Goal: Transaction & Acquisition: Purchase product/service

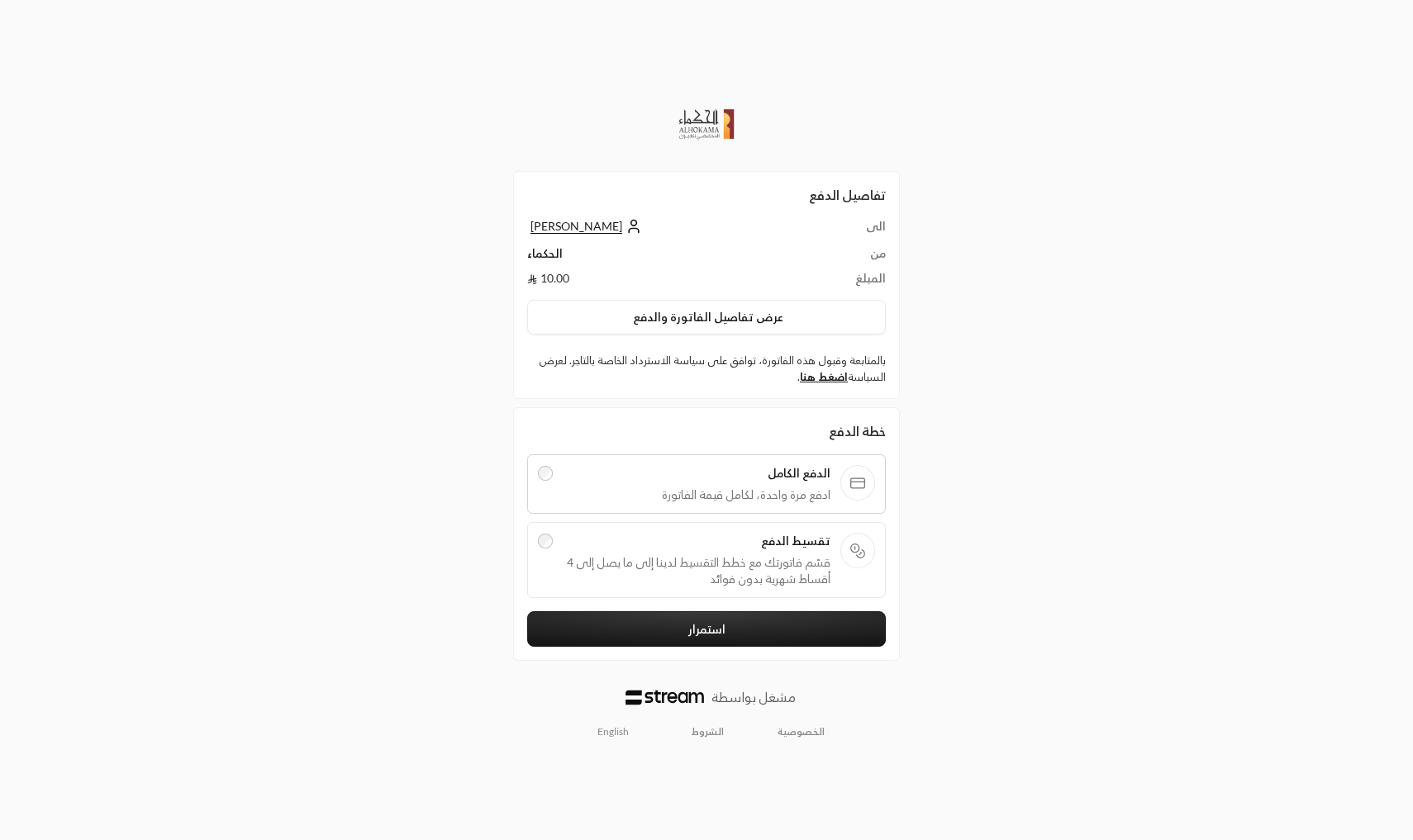
click at [657, 553] on div "تقسيط الدفع قسّم فاتورتك مع خطط التقسيط لدينا إلى ما يصل إلى 4 أقساط شهرية بدون…" at bounding box center [697, 560] width 269 height 55
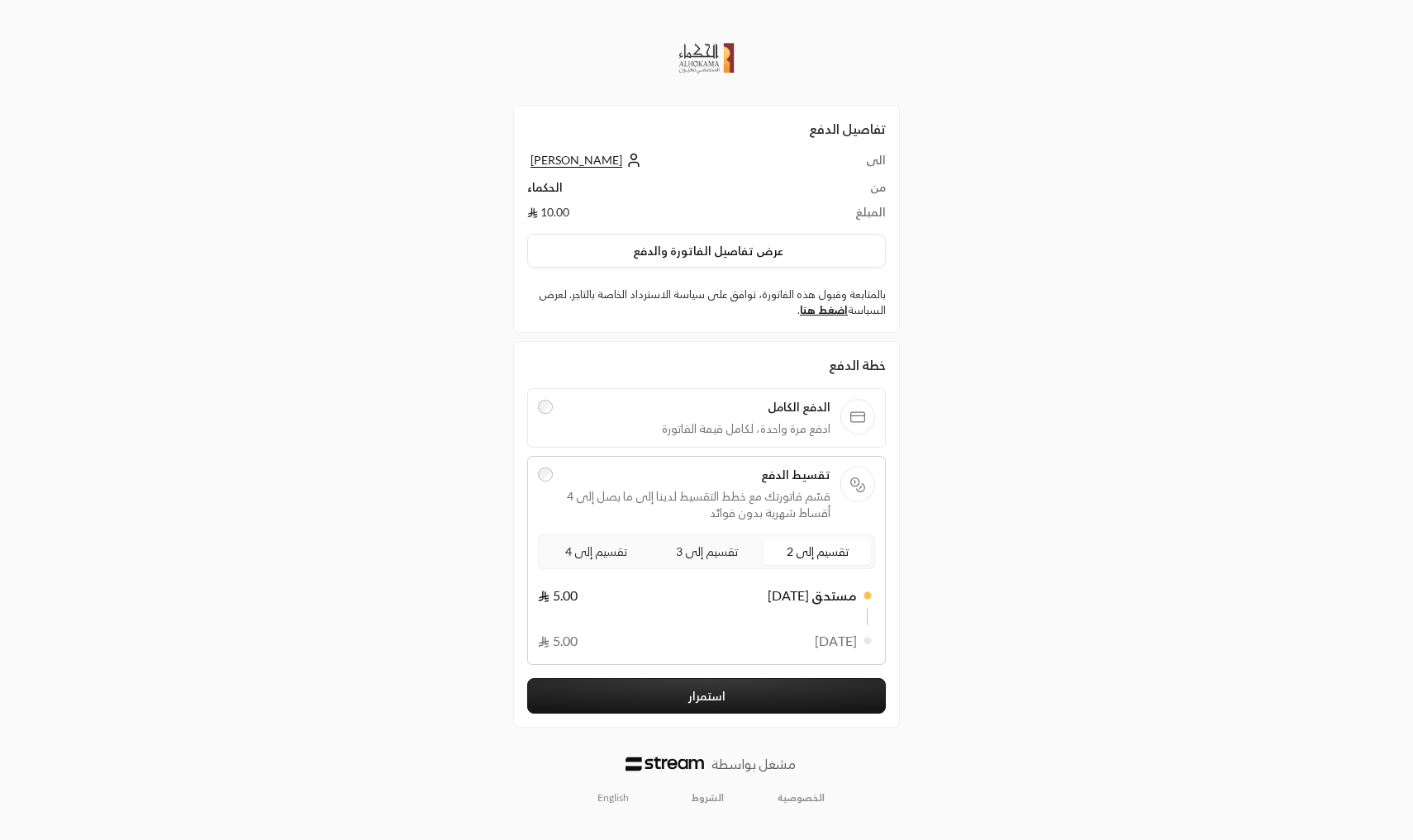
click at [607, 553] on span "تقسيم إلى 4" at bounding box center [596, 551] width 68 height 21
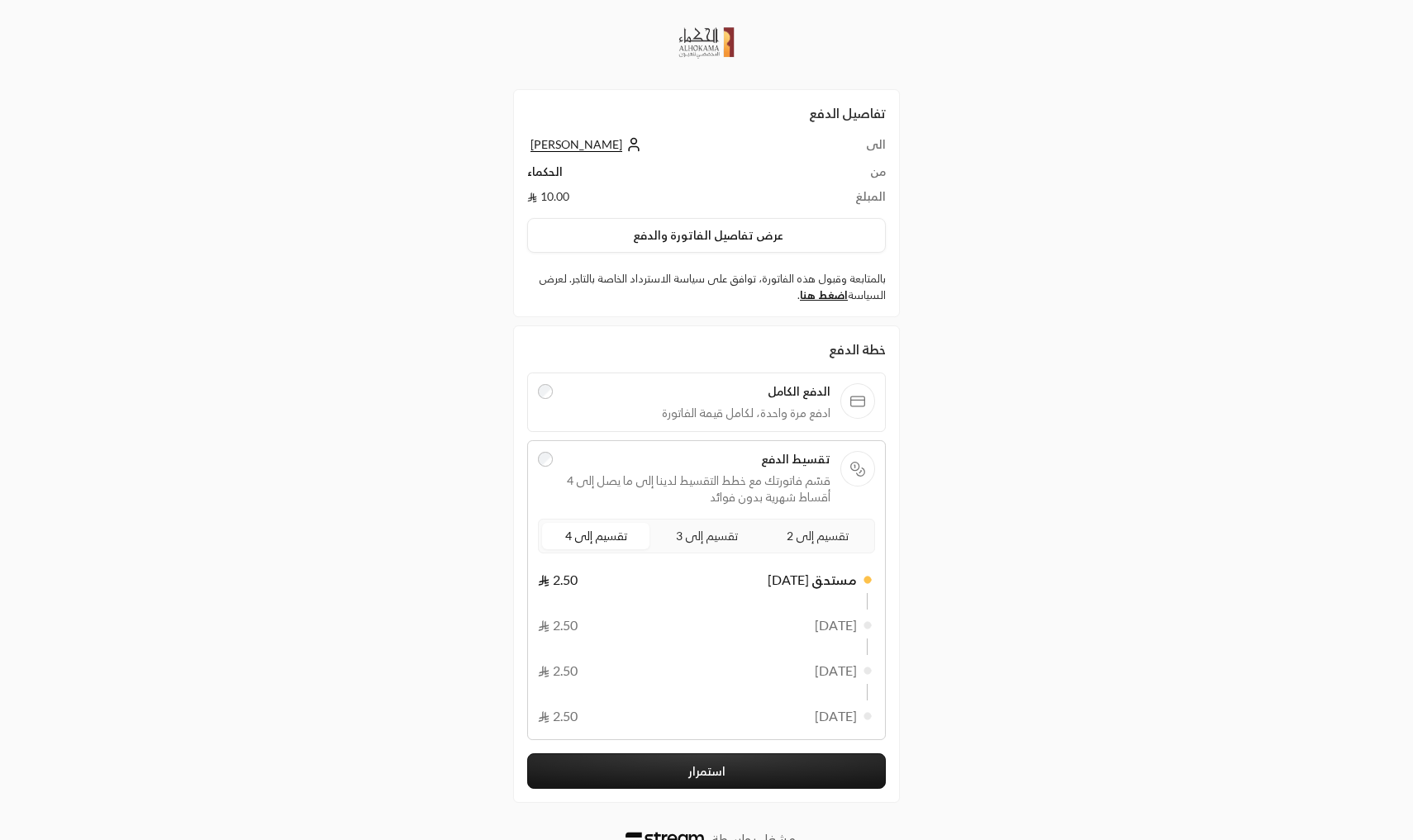
click at [649, 773] on button "استمرار" at bounding box center [706, 771] width 359 height 35
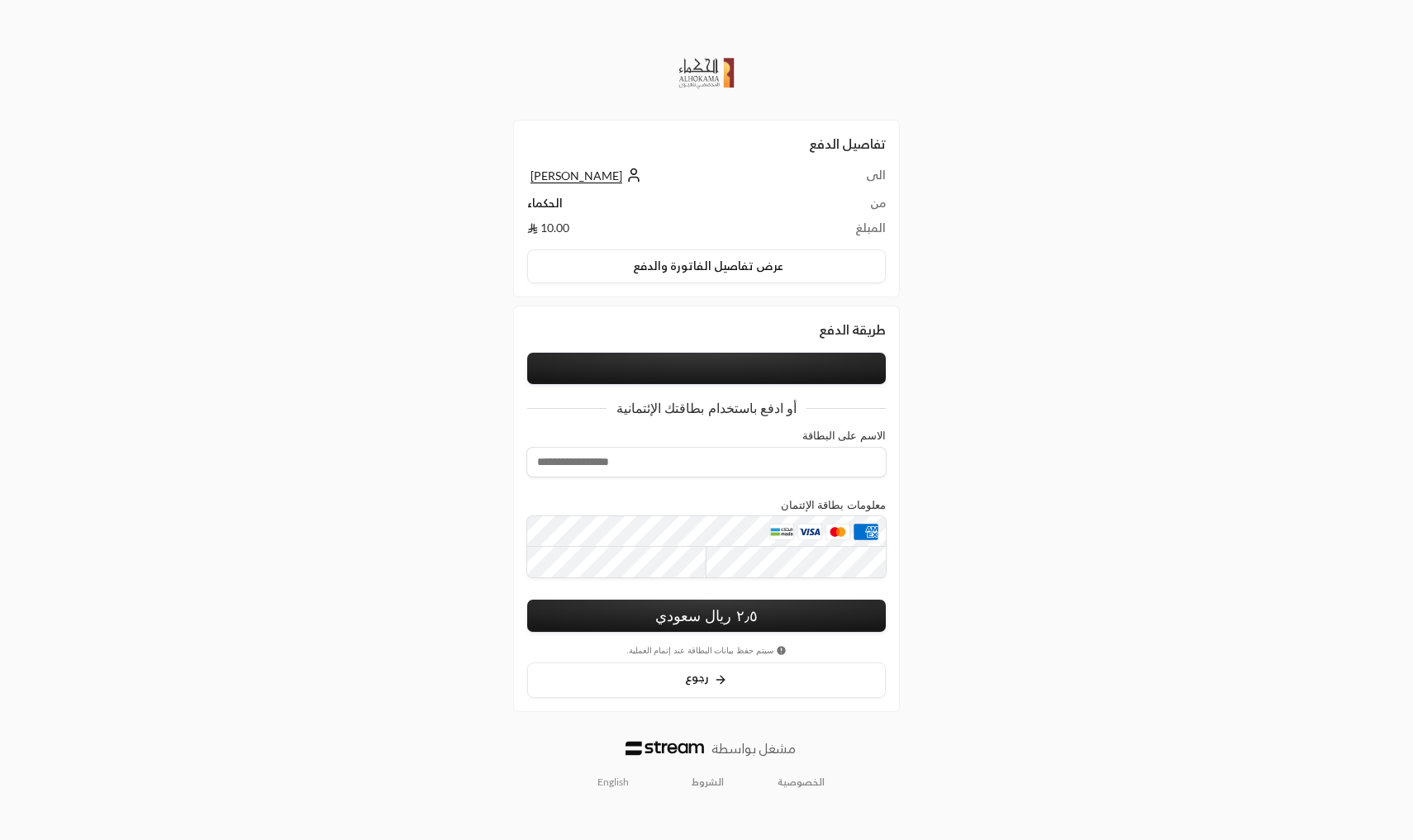
click at [697, 360] on button at bounding box center [706, 368] width 359 height 31
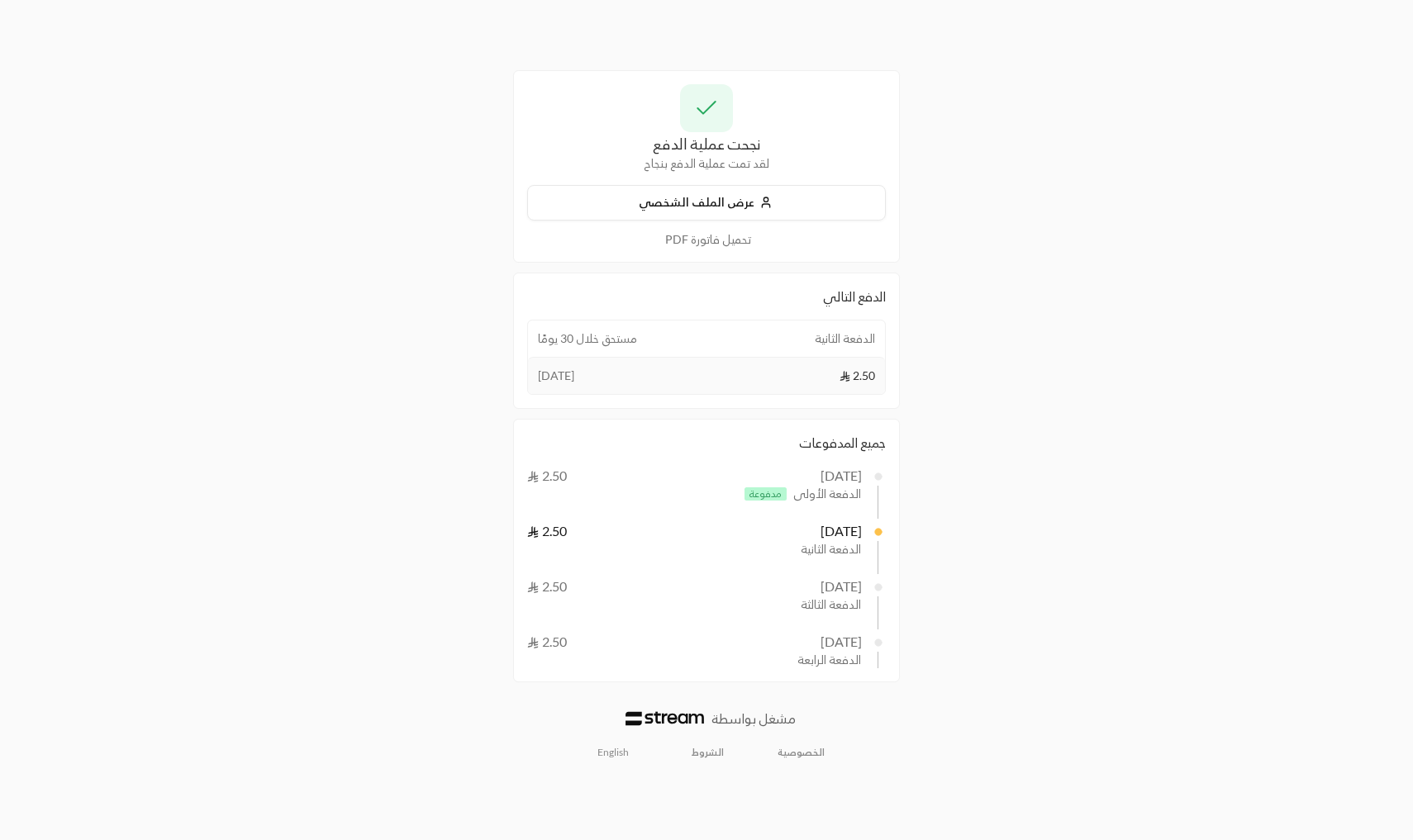
click at [564, 341] on span "مستحق خلال 30 يومًا" at bounding box center [586, 338] width 99 height 17
click at [550, 384] on span "25 Sep" at bounding box center [555, 375] width 36 height 17
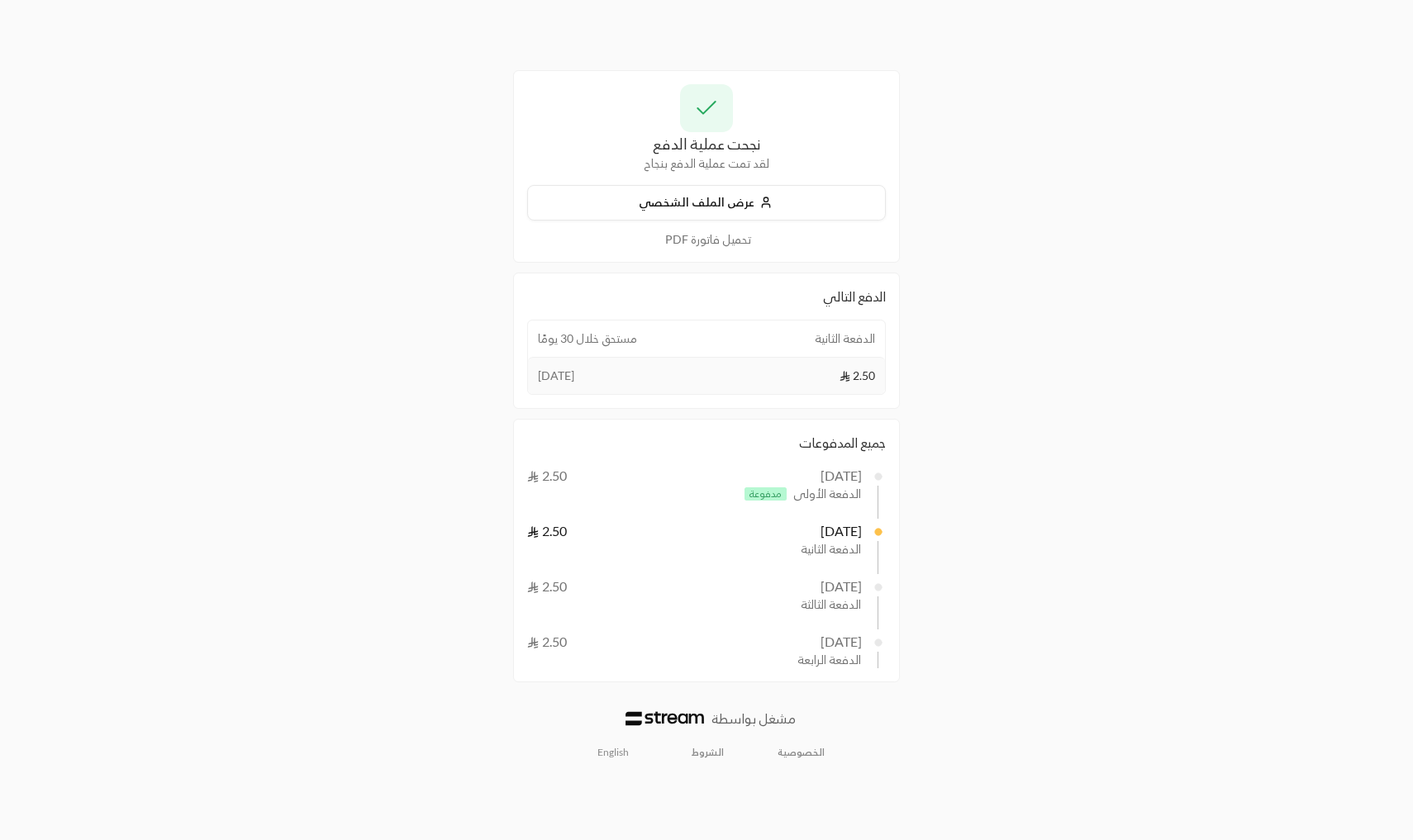
click at [549, 369] on span "25 Sep" at bounding box center [555, 375] width 36 height 17
click at [544, 468] on span "2.50" at bounding box center [546, 475] width 40 height 16
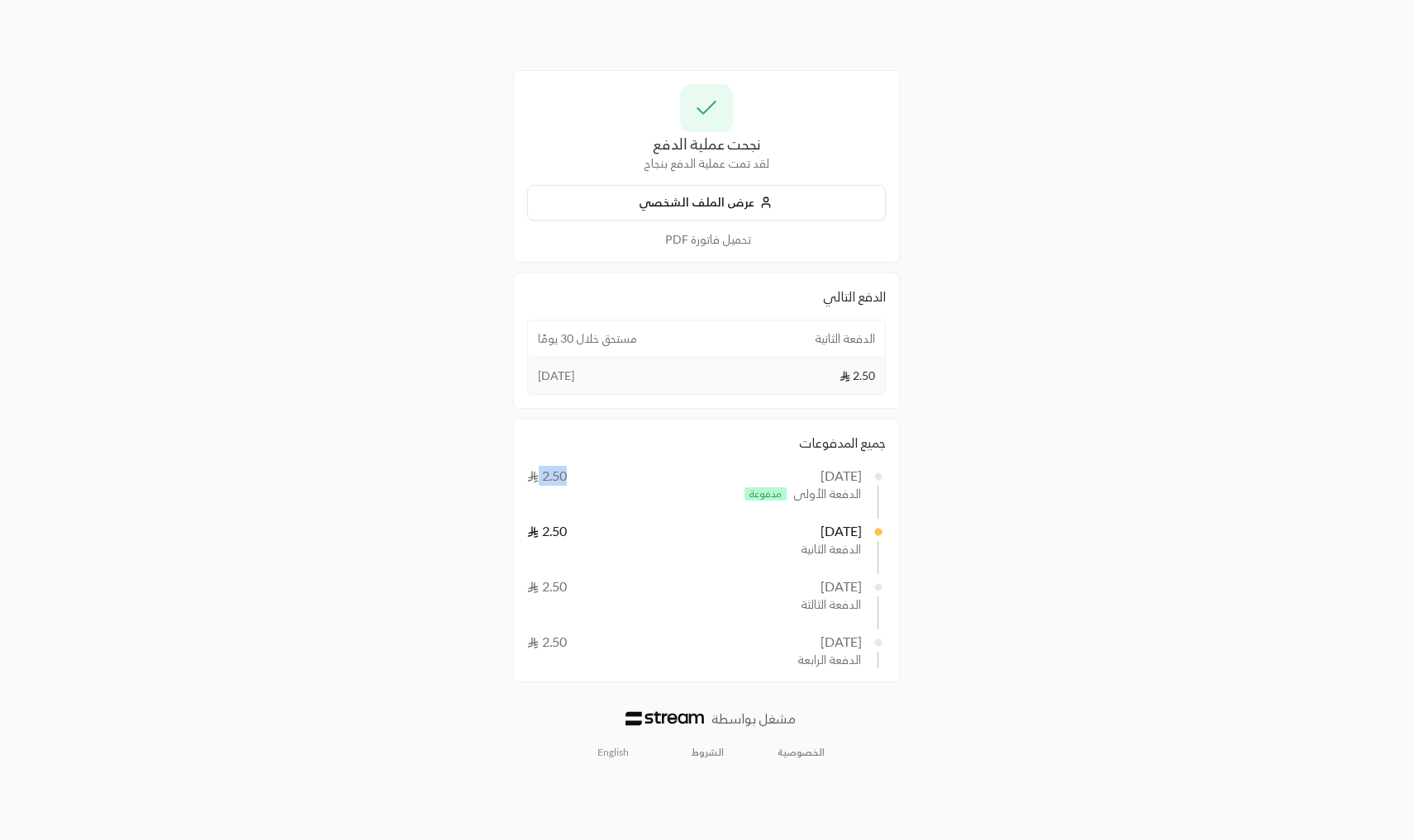
click at [544, 468] on span "2.50" at bounding box center [546, 475] width 40 height 16
click at [558, 531] on span "2.50" at bounding box center [546, 530] width 40 height 16
